Goal: Information Seeking & Learning: Compare options

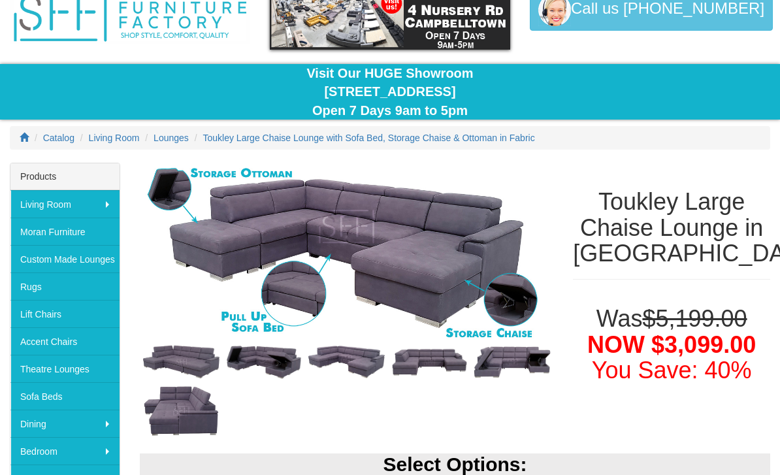
scroll to position [67, 0]
click at [38, 393] on link "Sofa Beds" at bounding box center [64, 395] width 109 height 27
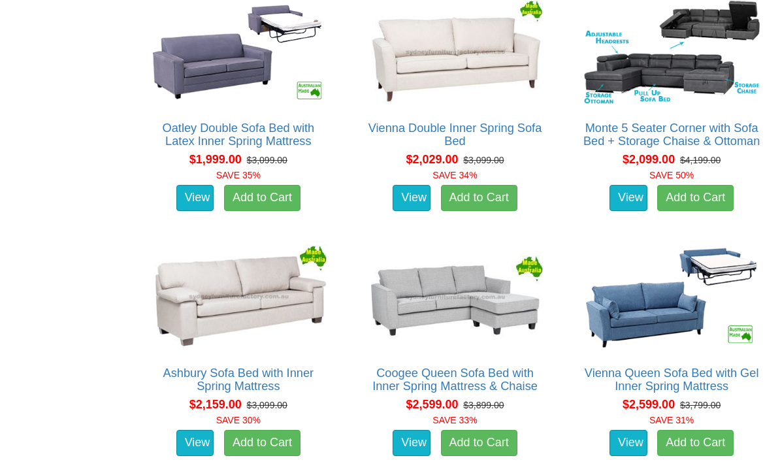
scroll to position [1421, 0]
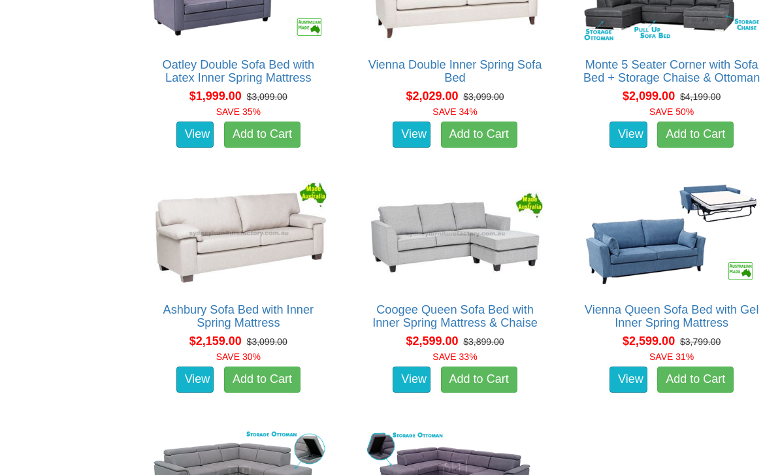
click at [501, 303] on link "Coogee Queen Sofa Bed with Inner Spring Mattress & Chaise" at bounding box center [454, 316] width 165 height 26
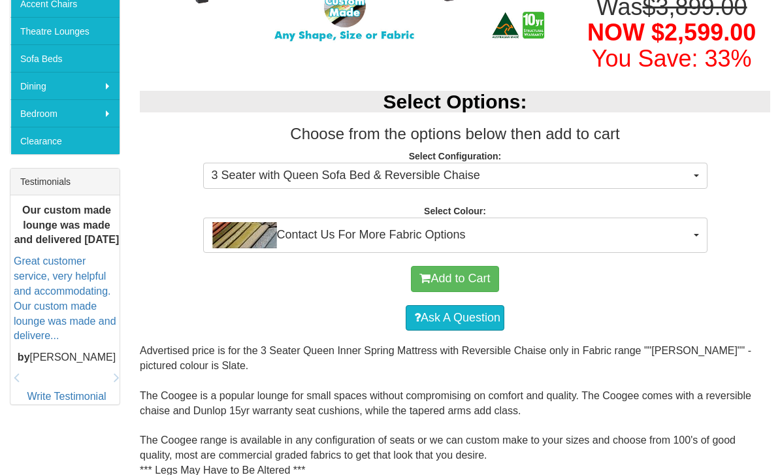
scroll to position [417, 0]
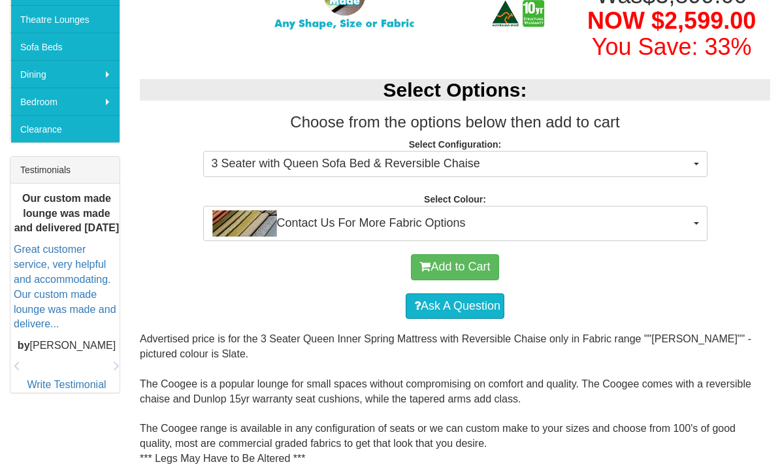
click at [699, 241] on button "Contact Us For More Fabric Options" at bounding box center [455, 223] width 504 height 35
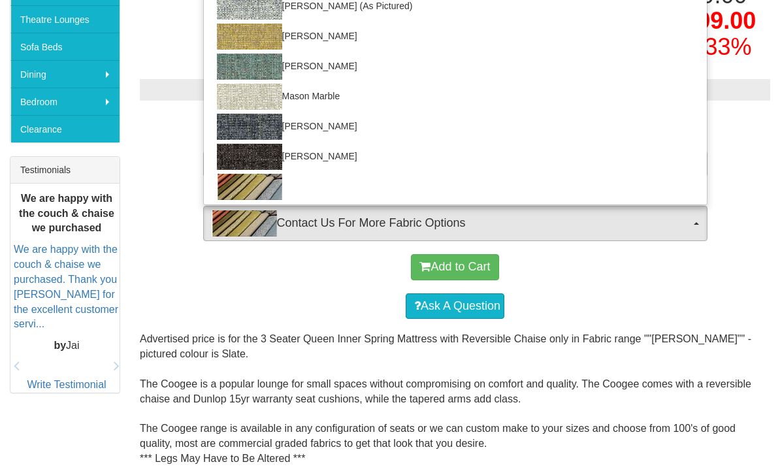
scroll to position [332, 0]
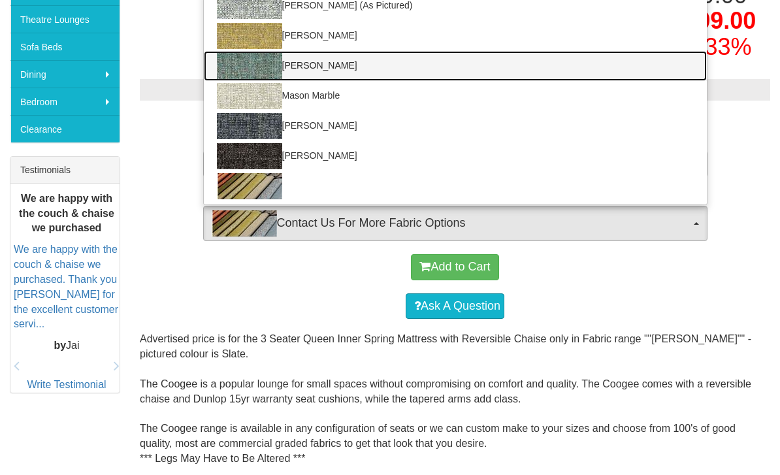
click at [256, 79] on img at bounding box center [249, 66] width 65 height 26
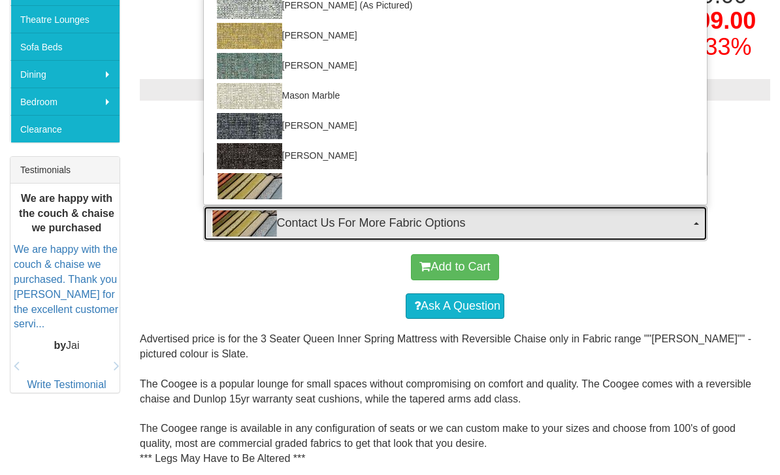
select select "716"
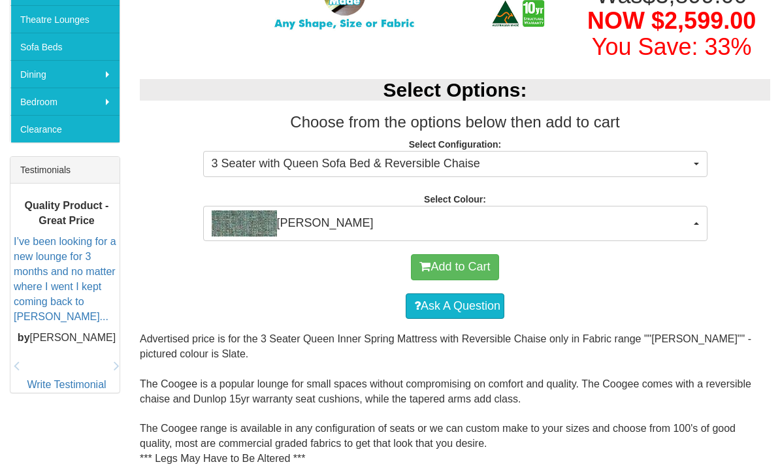
click at [696, 177] on button "3 Seater with Queen Sofa Bed & Reversible Chaise" at bounding box center [455, 164] width 504 height 26
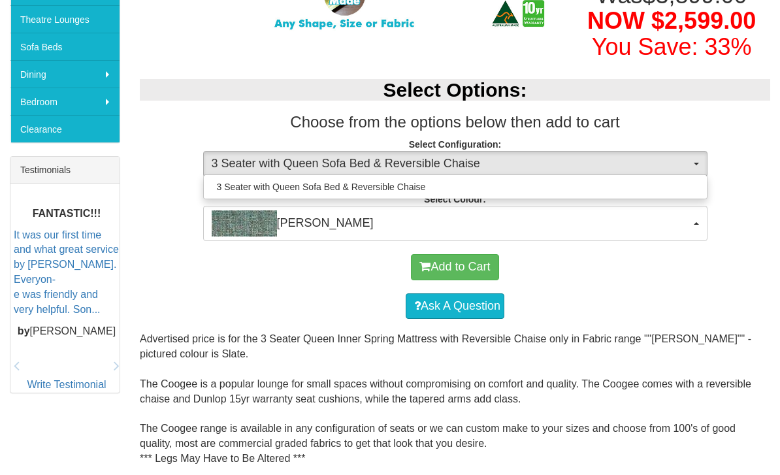
click at [666, 278] on div at bounding box center [390, 237] width 780 height 475
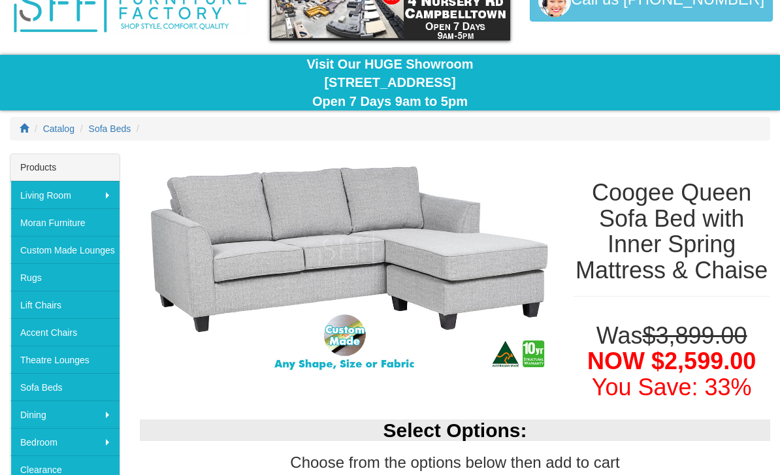
scroll to position [78, 0]
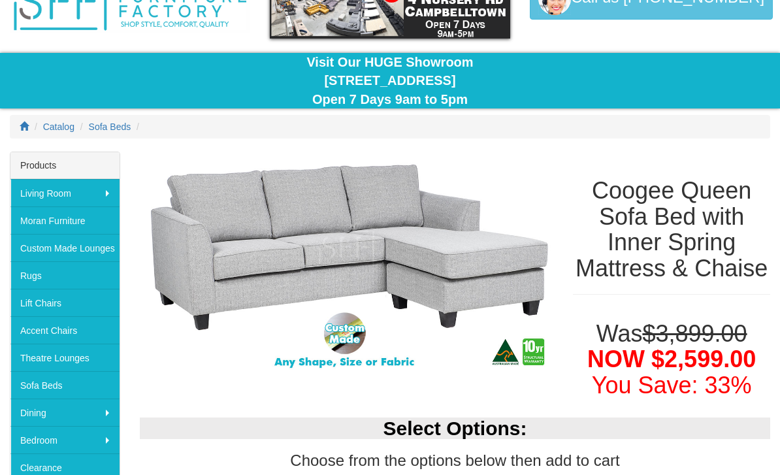
click at [76, 217] on link "Moran Furniture" at bounding box center [64, 219] width 109 height 27
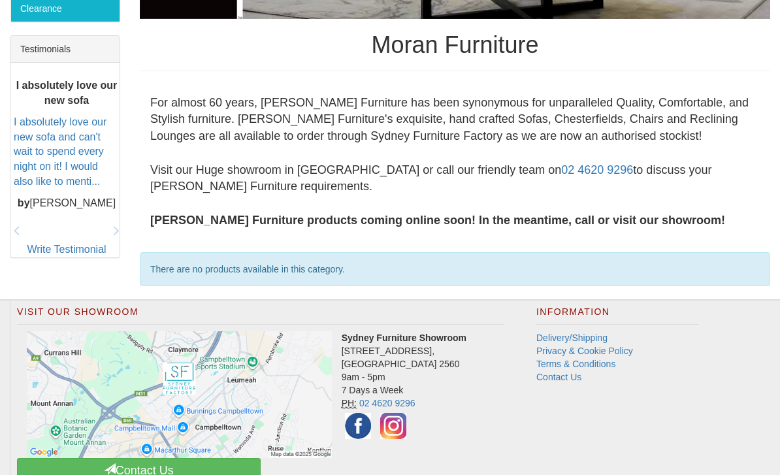
scroll to position [539, 0]
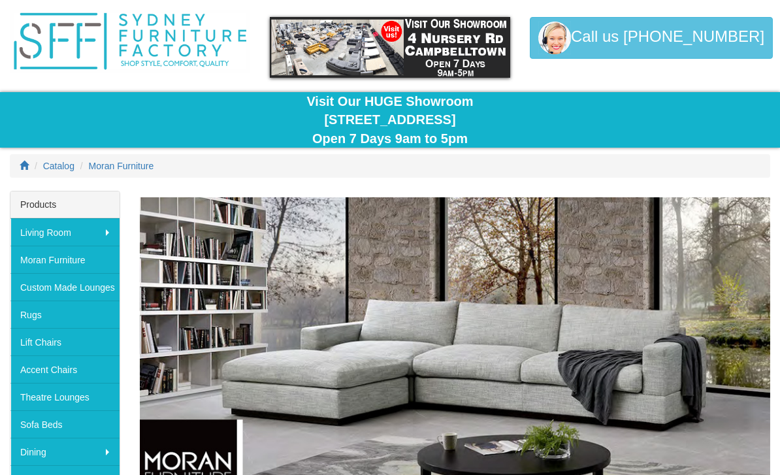
scroll to position [0, 0]
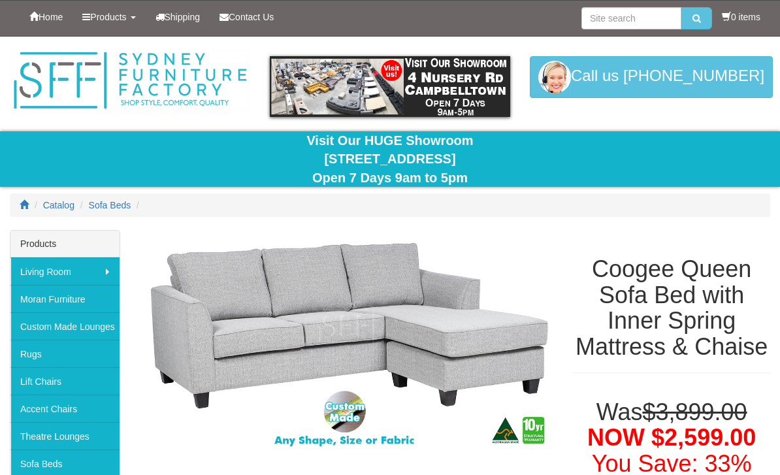
select select "716"
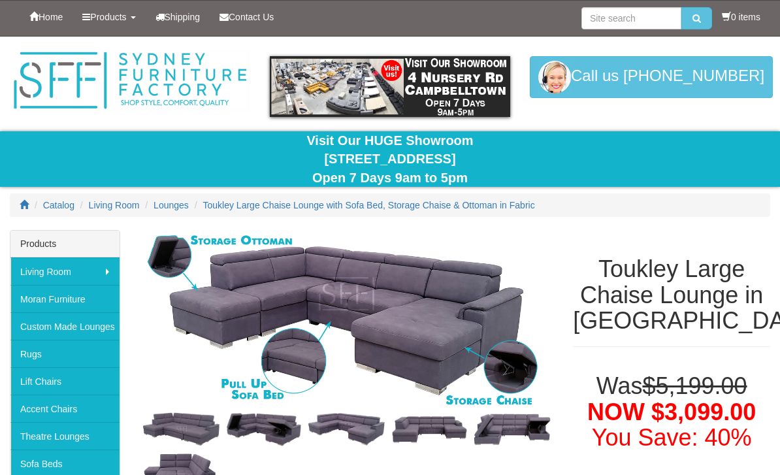
scroll to position [109, 0]
